Goal: Transaction & Acquisition: Book appointment/travel/reservation

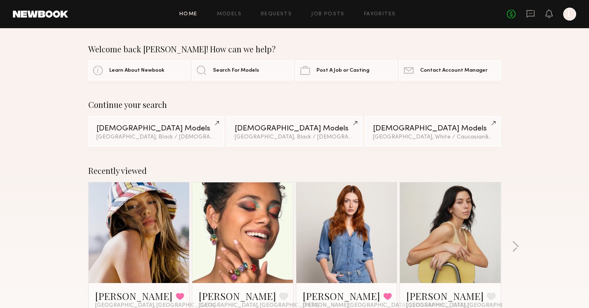
scroll to position [558, 0]
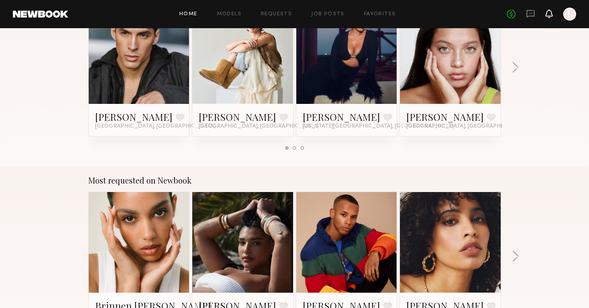
click at [550, 17] on icon at bounding box center [549, 17] width 2 height 1
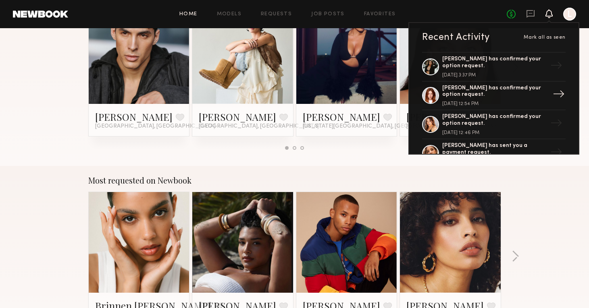
click at [502, 90] on div "Annika R. has confirmed your option request." at bounding box center [494, 92] width 105 height 14
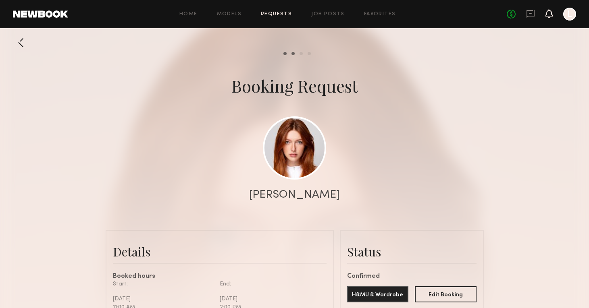
click at [549, 18] on icon at bounding box center [549, 17] width 2 height 1
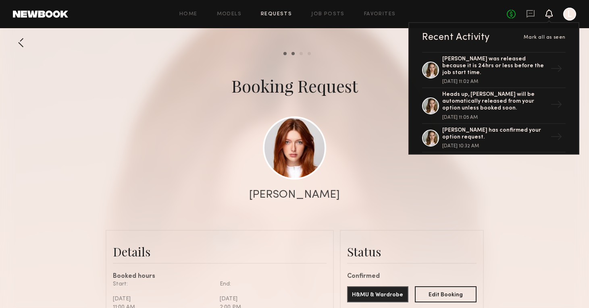
scroll to position [146, 0]
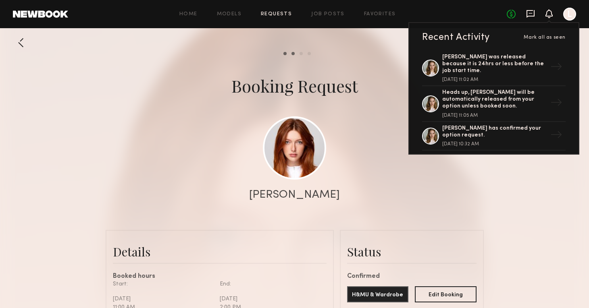
click at [532, 13] on icon at bounding box center [530, 13] width 3 height 1
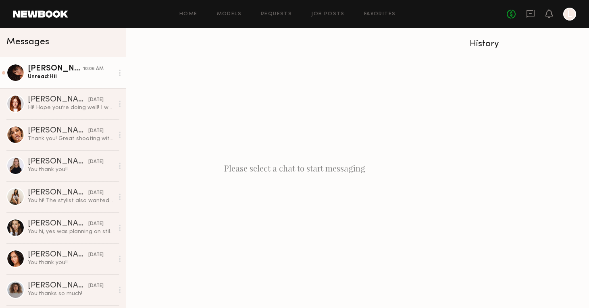
click at [96, 76] on div "Unread: Hii" at bounding box center [71, 77] width 86 height 8
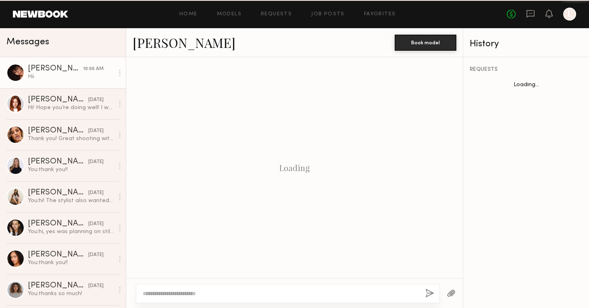
scroll to position [116, 0]
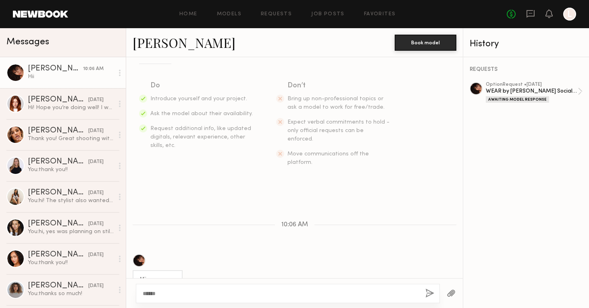
type textarea "******"
click at [427, 296] on button "button" at bounding box center [429, 294] width 9 height 10
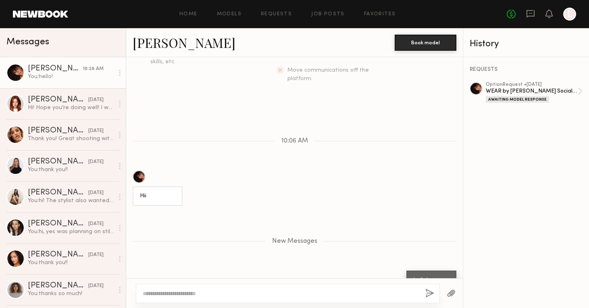
click at [52, 67] on div "Ágatha F." at bounding box center [55, 69] width 55 height 8
click at [148, 42] on link "Ágatha F." at bounding box center [184, 42] width 103 height 17
click at [533, 12] on icon at bounding box center [530, 13] width 9 height 9
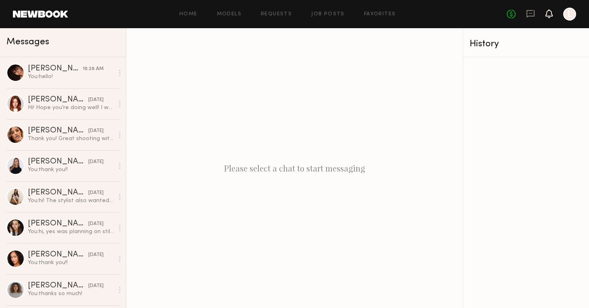
click at [550, 16] on icon at bounding box center [549, 13] width 6 height 6
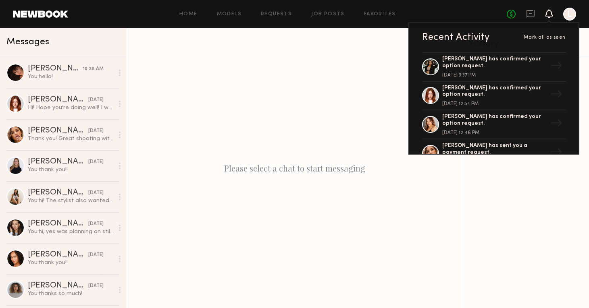
click at [271, 9] on div "Home Models Requests Job Posts Favorites Sign Out No fees up to $5,000 Recent A…" at bounding box center [322, 14] width 508 height 13
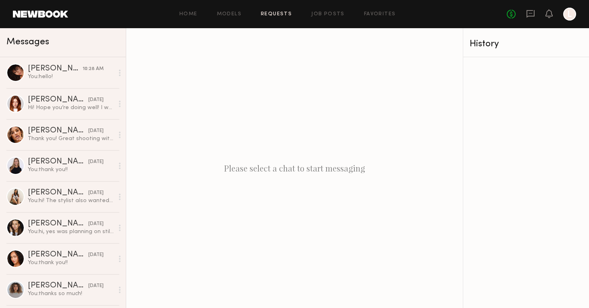
click at [271, 12] on link "Requests" at bounding box center [276, 14] width 31 height 5
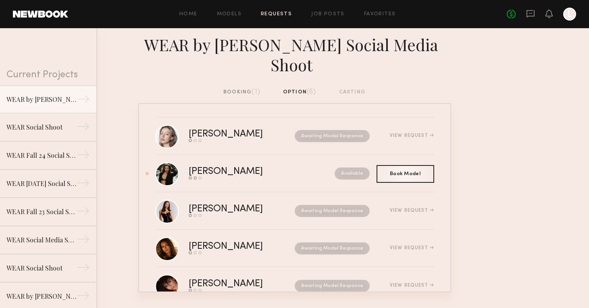
click at [238, 94] on div "booking (1)" at bounding box center [241, 92] width 37 height 9
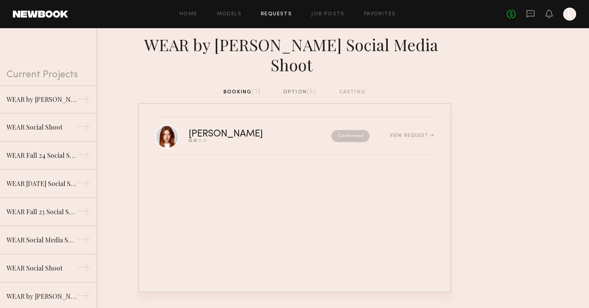
click at [293, 96] on div "option (6)" at bounding box center [299, 92] width 33 height 9
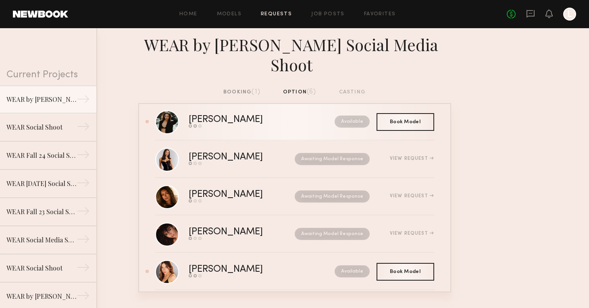
scroll to position [54, 0]
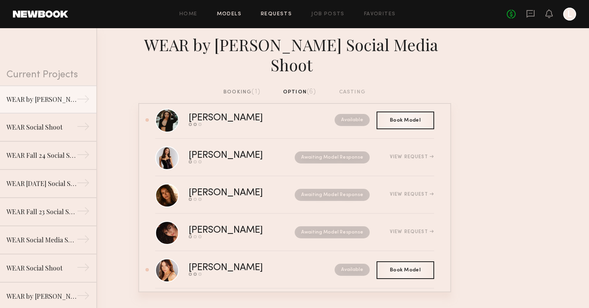
click at [229, 15] on link "Models" at bounding box center [229, 14] width 25 height 5
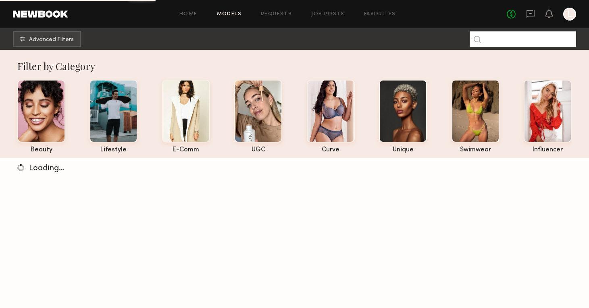
click at [506, 42] on input at bounding box center [523, 38] width 106 height 15
type input "*******"
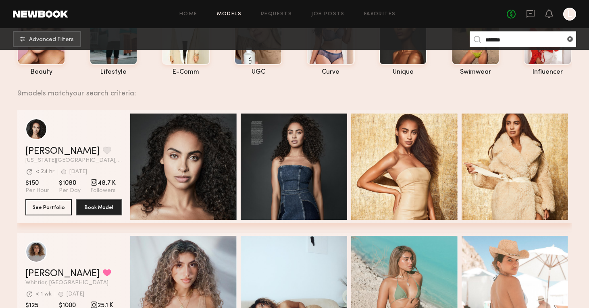
scroll to position [205, 0]
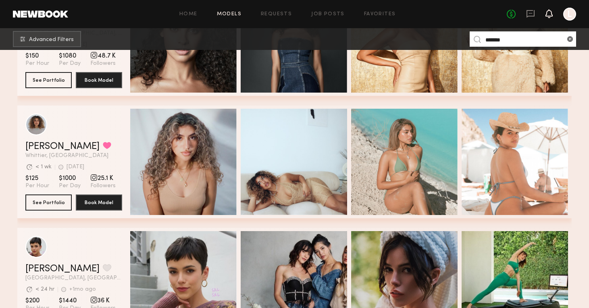
click at [548, 12] on icon at bounding box center [549, 13] width 6 height 6
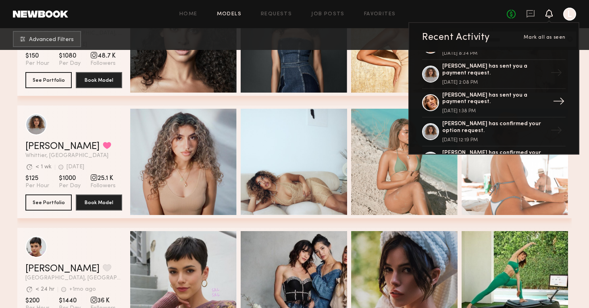
scroll to position [413, 0]
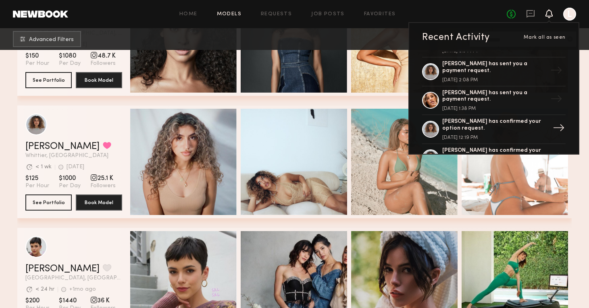
click at [481, 119] on div "Marissa C. has confirmed your option request." at bounding box center [494, 126] width 105 height 14
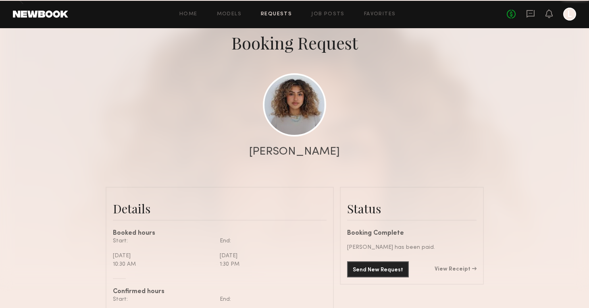
scroll to position [721, 0]
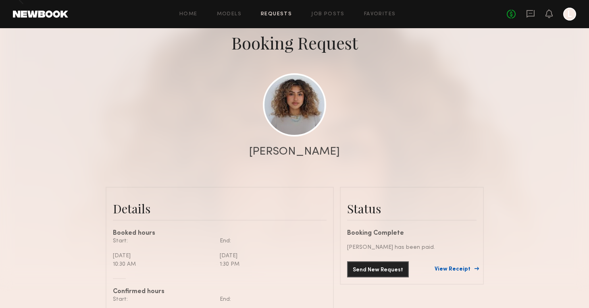
click at [452, 267] on link "View Receipt" at bounding box center [456, 270] width 42 height 6
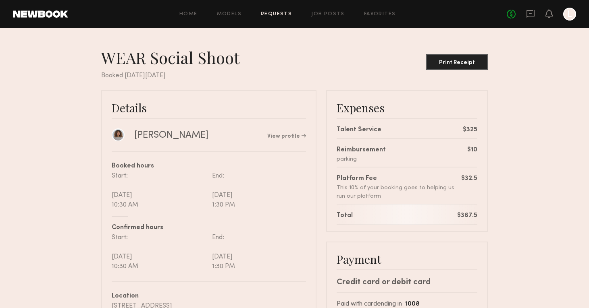
click at [227, 11] on div "Home Models Requests Job Posts Favorites Sign Out No fees up to $5,000 L" at bounding box center [322, 14] width 508 height 13
click at [227, 15] on link "Models" at bounding box center [229, 14] width 25 height 5
click at [159, 136] on div "Marissa C." at bounding box center [171, 135] width 74 height 12
click at [291, 136] on link "View profile" at bounding box center [286, 137] width 39 height 6
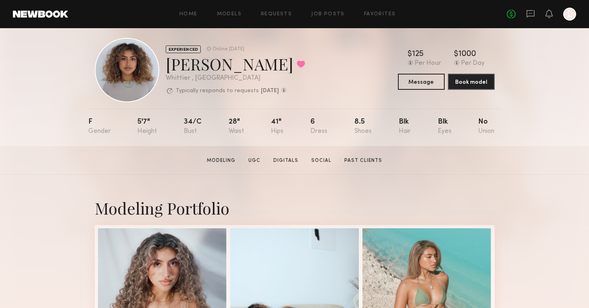
scroll to position [11, 0]
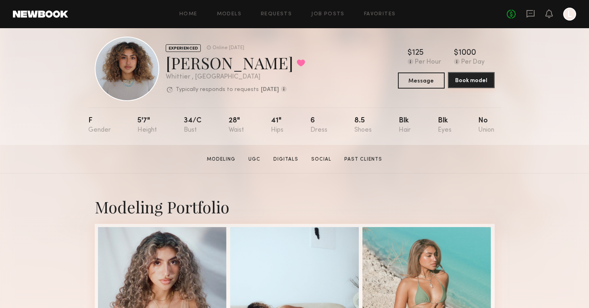
click at [470, 79] on button "Book model" at bounding box center [471, 80] width 47 height 16
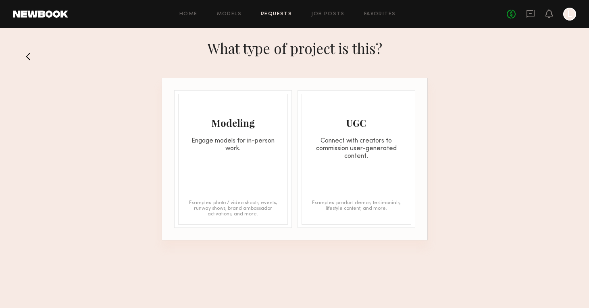
click at [257, 140] on div "Engage models for in-person work." at bounding box center [233, 145] width 109 height 15
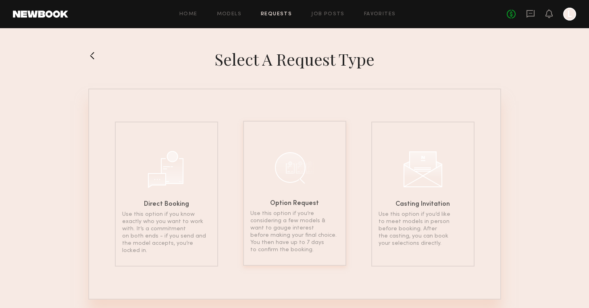
click at [288, 173] on div at bounding box center [295, 168] width 40 height 40
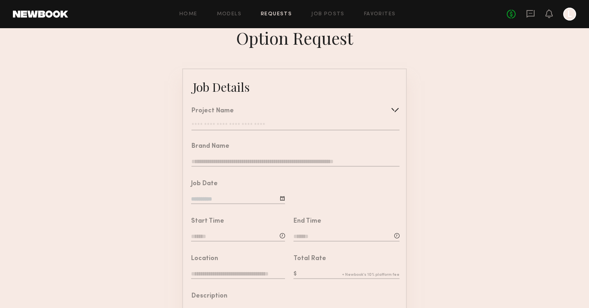
scroll to position [9, 0]
click at [231, 125] on input "text" at bounding box center [296, 125] width 208 height 8
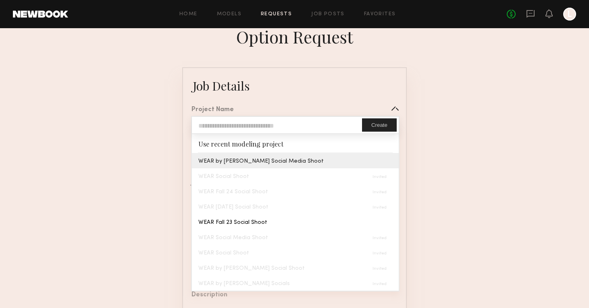
type input "**********"
type textarea "**********"
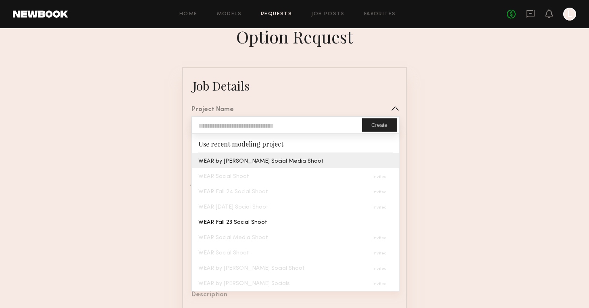
type textarea "**********"
click at [239, 162] on common-border "**********" at bounding box center [294, 292] width 225 height 450
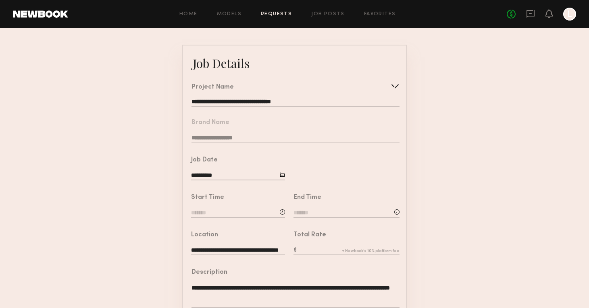
scroll to position [48, 0]
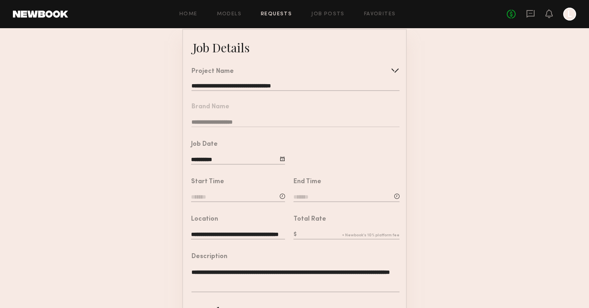
click at [245, 195] on input at bounding box center [238, 198] width 94 height 9
click at [217, 232] on input "text" at bounding box center [214, 232] width 30 height 15
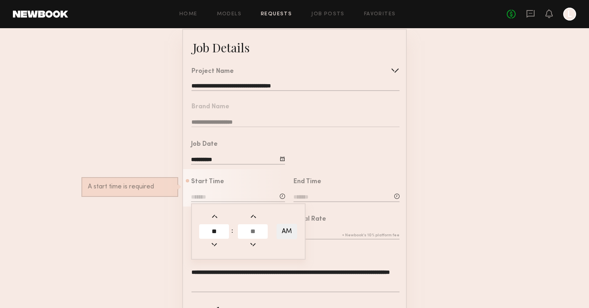
type input "**"
click at [249, 233] on input "text" at bounding box center [253, 232] width 30 height 15
type input "**"
type input "********"
click at [337, 196] on input at bounding box center [347, 198] width 106 height 9
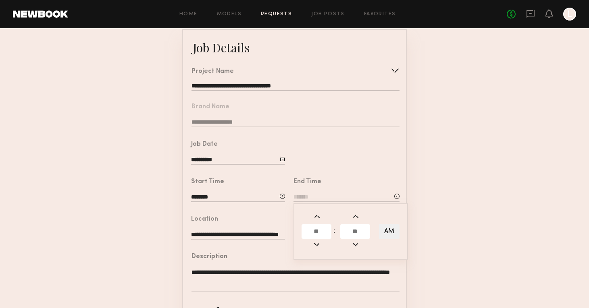
click at [315, 233] on input "text" at bounding box center [317, 232] width 30 height 15
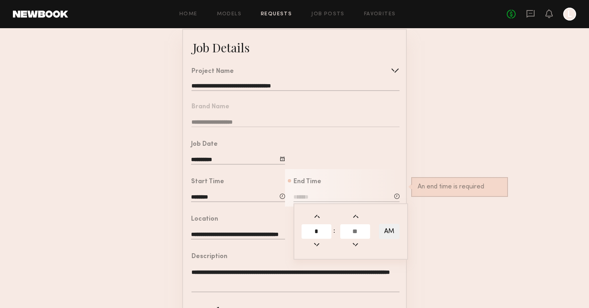
type input "*"
click at [350, 231] on input "text" at bounding box center [355, 232] width 30 height 15
type input "**"
type input "*******"
type input "**"
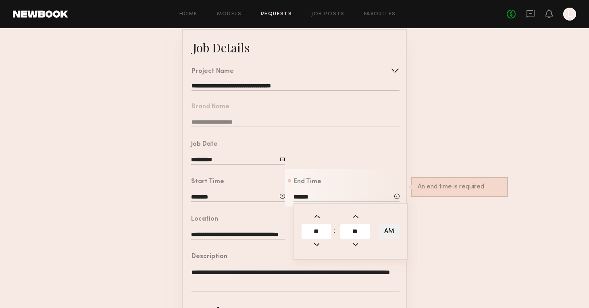
click at [381, 228] on button "AM" at bounding box center [389, 231] width 21 height 15
type input "*******"
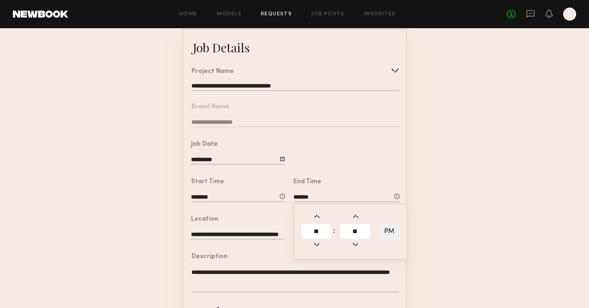
click at [437, 227] on form "**********" at bounding box center [294, 254] width 589 height 450
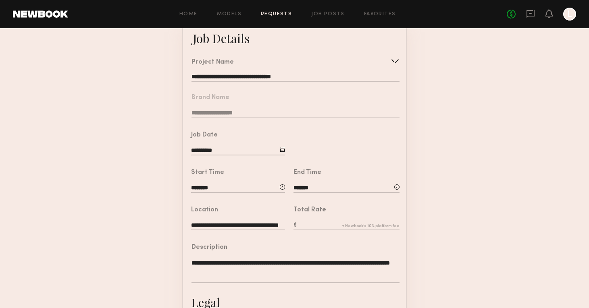
scroll to position [61, 0]
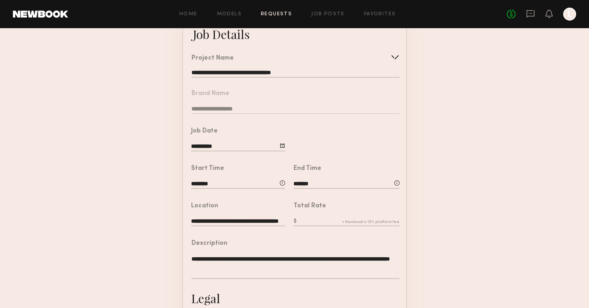
click at [320, 220] on input "text" at bounding box center [347, 222] width 106 height 9
type input "***"
click at [424, 219] on form "**********" at bounding box center [294, 241] width 589 height 450
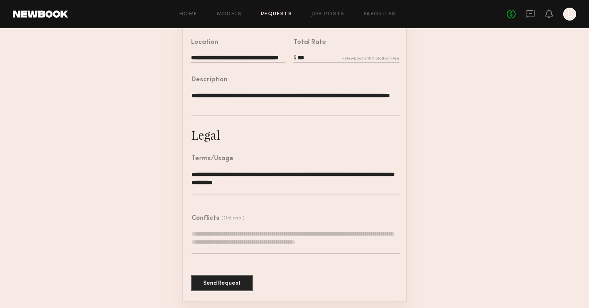
scroll to position [224, 0]
click at [237, 283] on button "Send Request" at bounding box center [222, 283] width 62 height 16
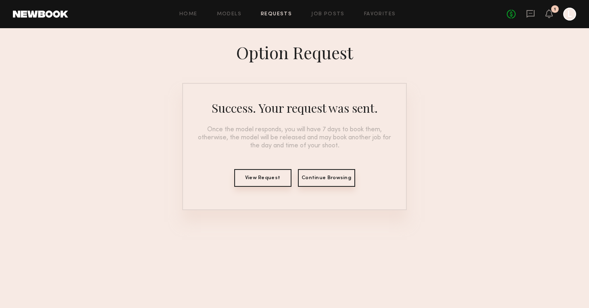
click at [551, 18] on div "1" at bounding box center [549, 14] width 7 height 10
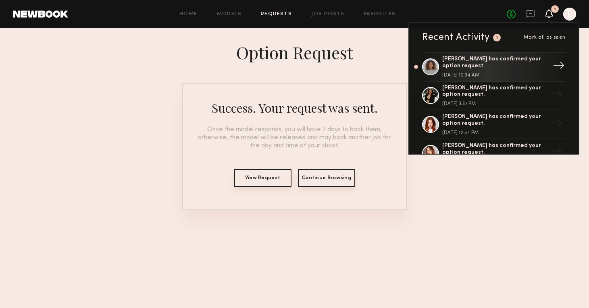
click at [513, 57] on div "Marissa C. has confirmed your option request." at bounding box center [494, 63] width 105 height 14
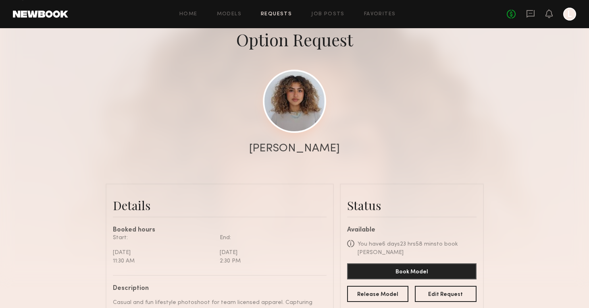
scroll to position [180, 0]
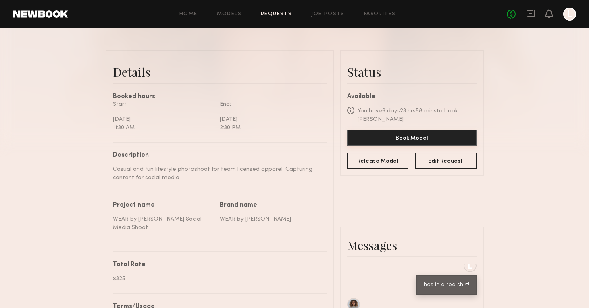
click at [397, 140] on button "Book Model" at bounding box center [411, 138] width 129 height 16
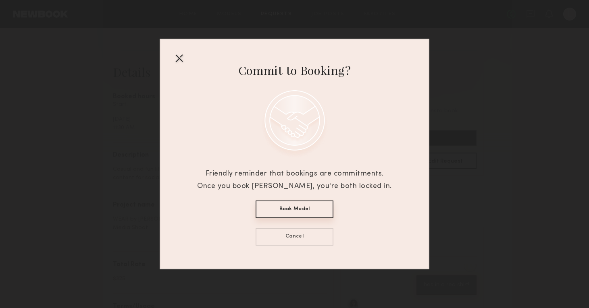
click at [280, 206] on button "Book Model" at bounding box center [295, 210] width 78 height 18
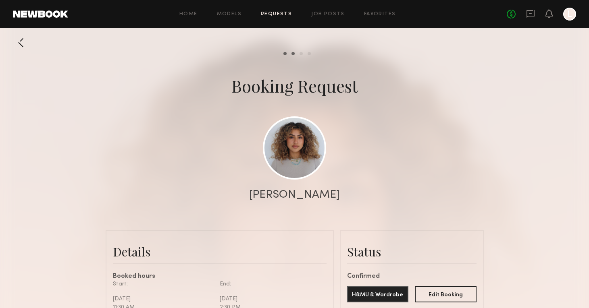
scroll to position [0, 0]
click at [232, 15] on link "Models" at bounding box center [229, 14] width 25 height 5
click at [298, 168] on link at bounding box center [294, 147] width 63 height 63
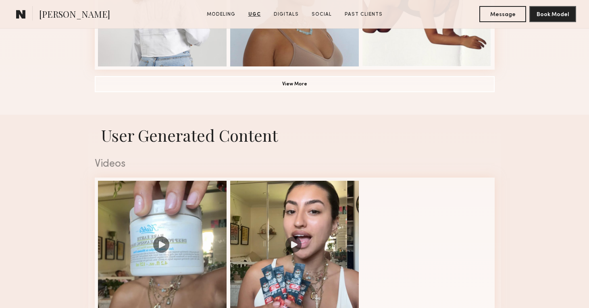
scroll to position [573, 0]
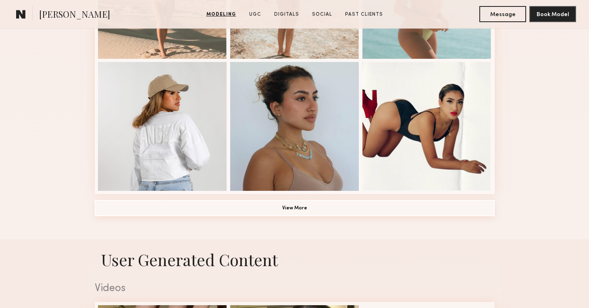
click at [291, 210] on button "View More" at bounding box center [295, 208] width 400 height 16
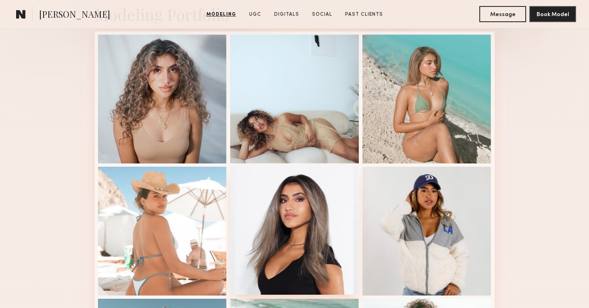
scroll to position [202, 0]
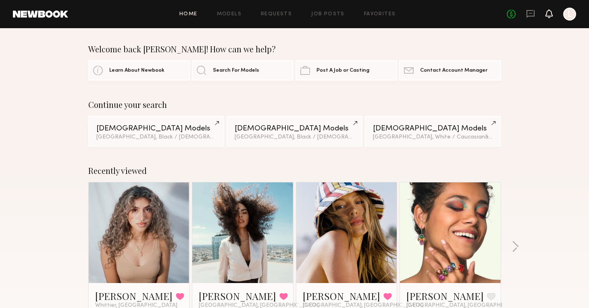
click at [549, 14] on icon at bounding box center [549, 13] width 6 height 6
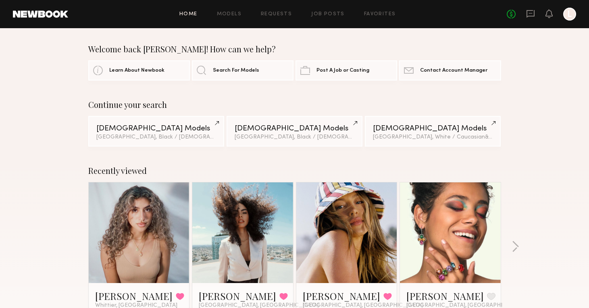
click at [535, 15] on div "No fees up to $5,000 L" at bounding box center [541, 14] width 69 height 13
click at [529, 14] on icon at bounding box center [530, 13] width 9 height 9
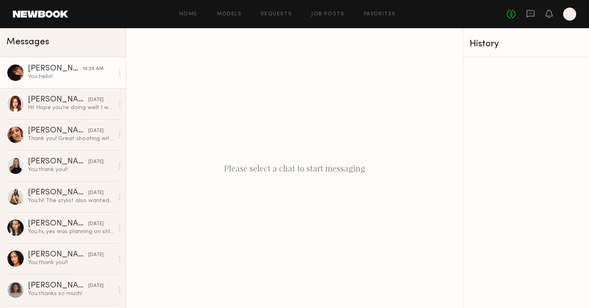
click at [51, 72] on div "Ágatha F." at bounding box center [55, 69] width 55 height 8
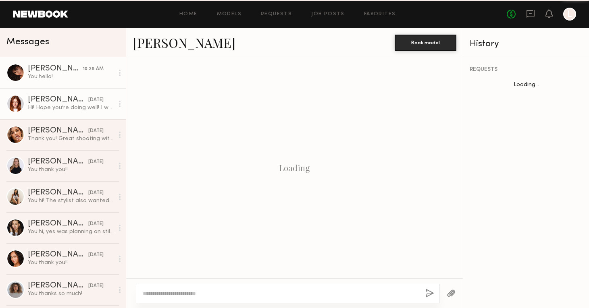
scroll to position [138, 0]
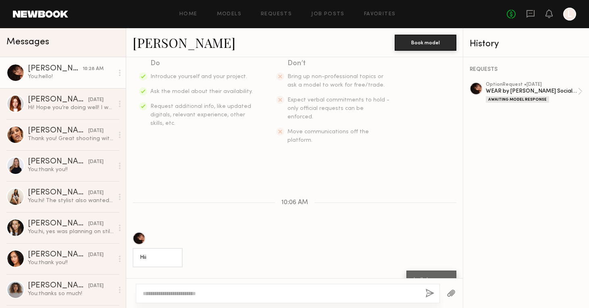
click at [163, 46] on link "Ágatha F." at bounding box center [184, 42] width 103 height 17
click at [279, 15] on link "Requests" at bounding box center [276, 14] width 31 height 5
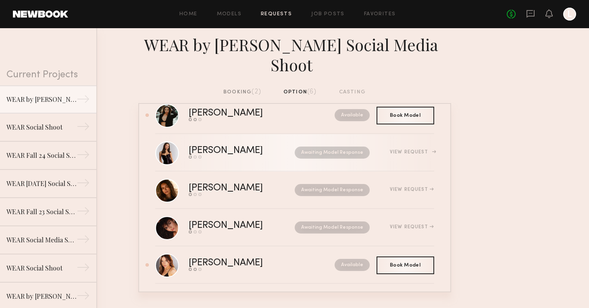
scroll to position [60, 0]
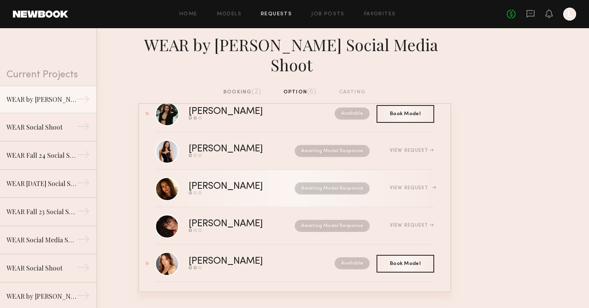
click at [225, 188] on div "[PERSON_NAME]" at bounding box center [234, 186] width 90 height 9
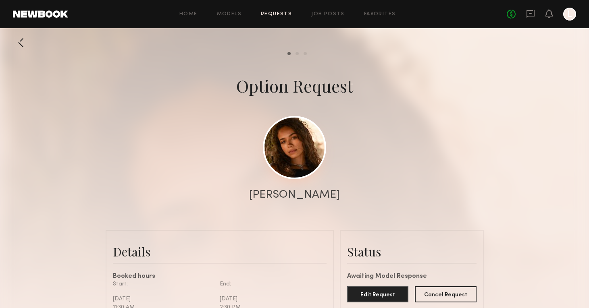
scroll to position [-1, 0]
click at [292, 155] on link at bounding box center [294, 147] width 63 height 63
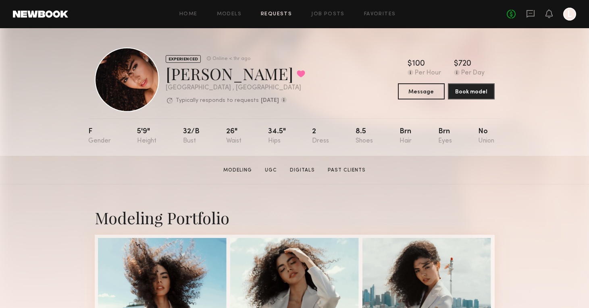
click at [280, 16] on link "Requests" at bounding box center [276, 14] width 31 height 5
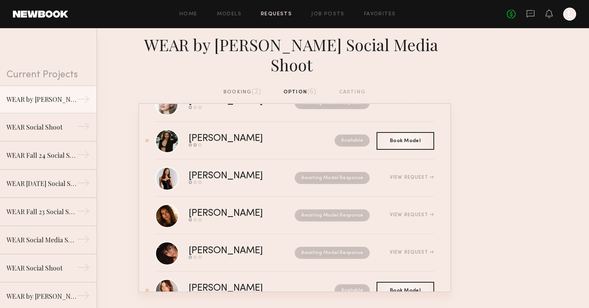
scroll to position [35, 0]
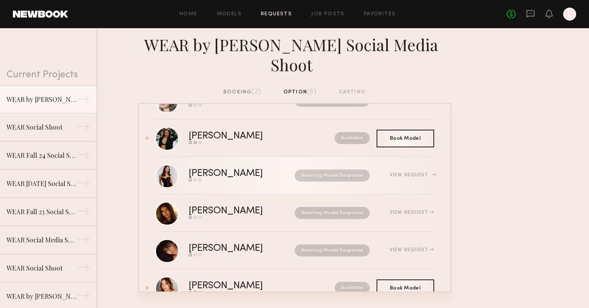
click at [200, 172] on div "[PERSON_NAME]" at bounding box center [234, 173] width 90 height 9
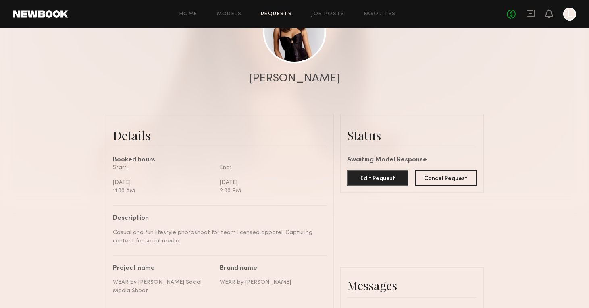
scroll to position [118, 0]
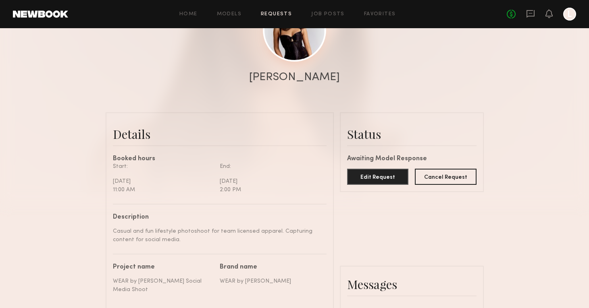
click at [291, 46] on link at bounding box center [294, 29] width 63 height 63
click at [280, 15] on link "Requests" at bounding box center [276, 14] width 31 height 5
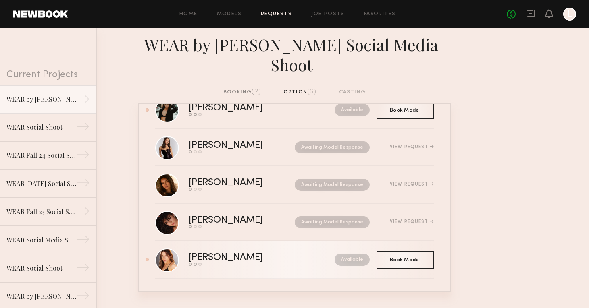
scroll to position [64, 0]
click at [202, 260] on div "[PERSON_NAME]" at bounding box center [244, 258] width 110 height 9
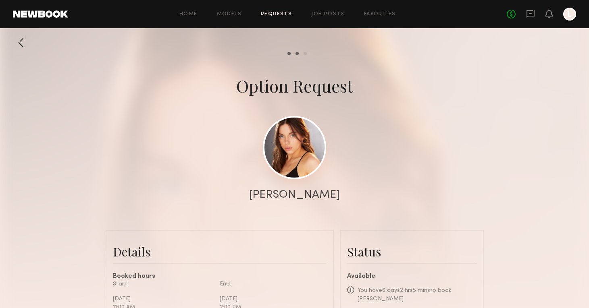
click at [286, 158] on link at bounding box center [294, 147] width 63 height 63
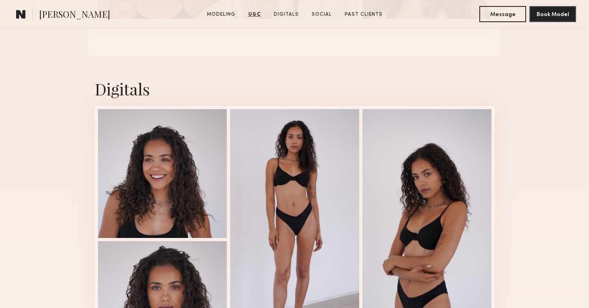
scroll to position [990, 0]
